Goal: Task Accomplishment & Management: Manage account settings

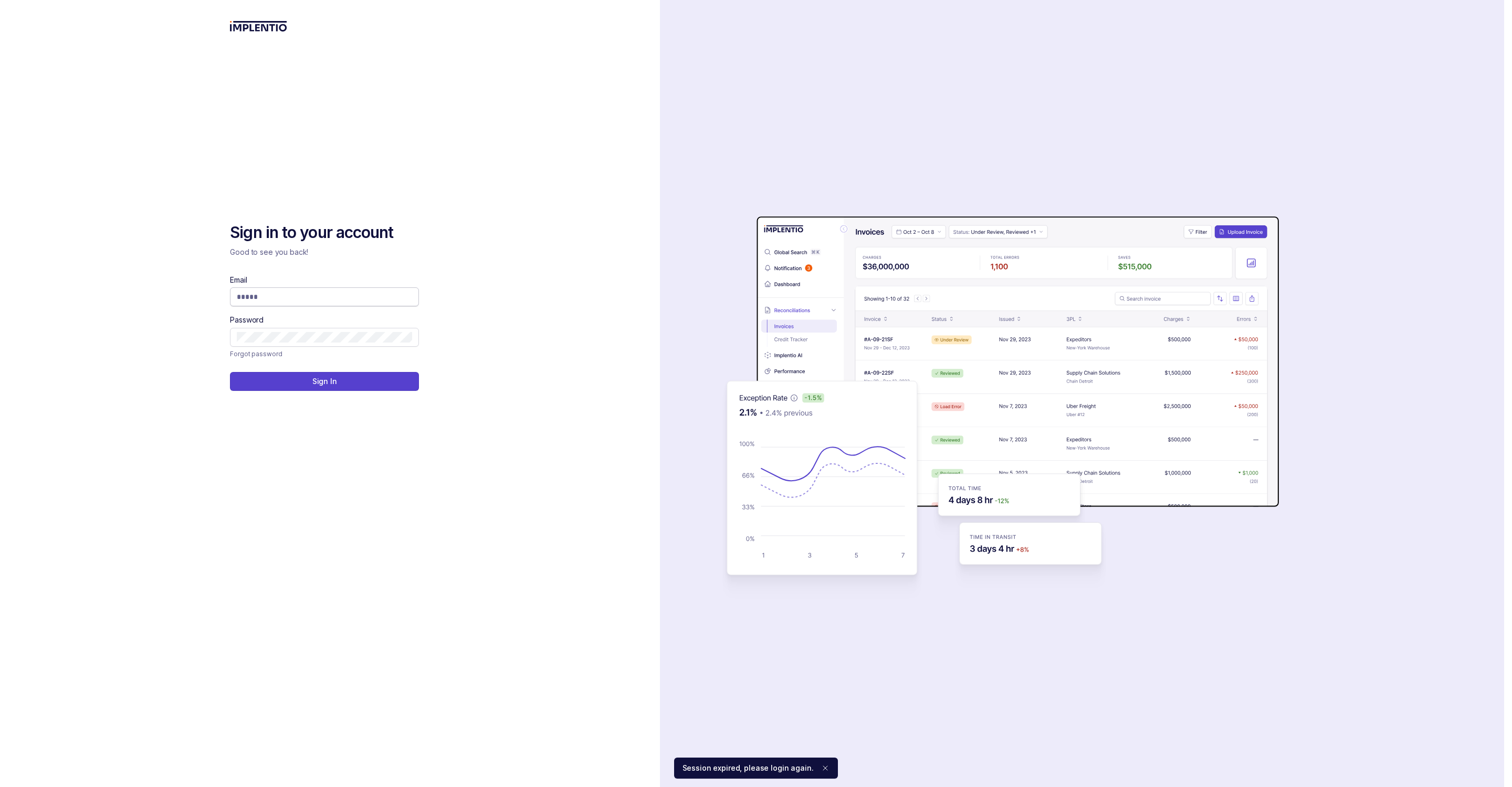
click at [376, 301] on input "Email" at bounding box center [324, 297] width 175 height 11
type input "**********"
